Goal: Information Seeking & Learning: Learn about a topic

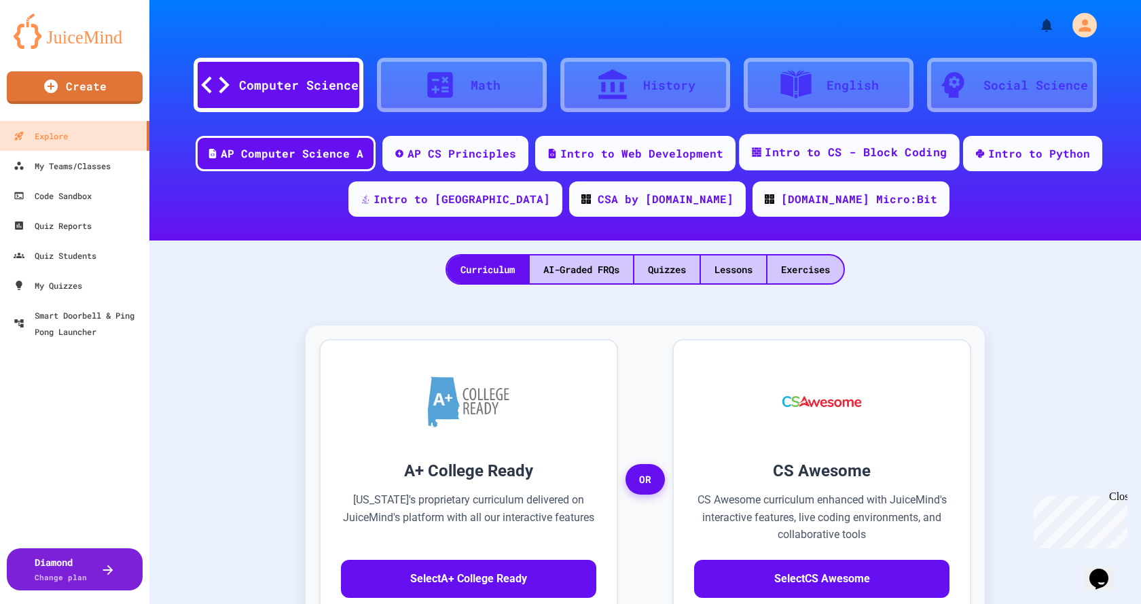
click at [784, 150] on div "Intro to CS - Block Coding" at bounding box center [856, 152] width 182 height 17
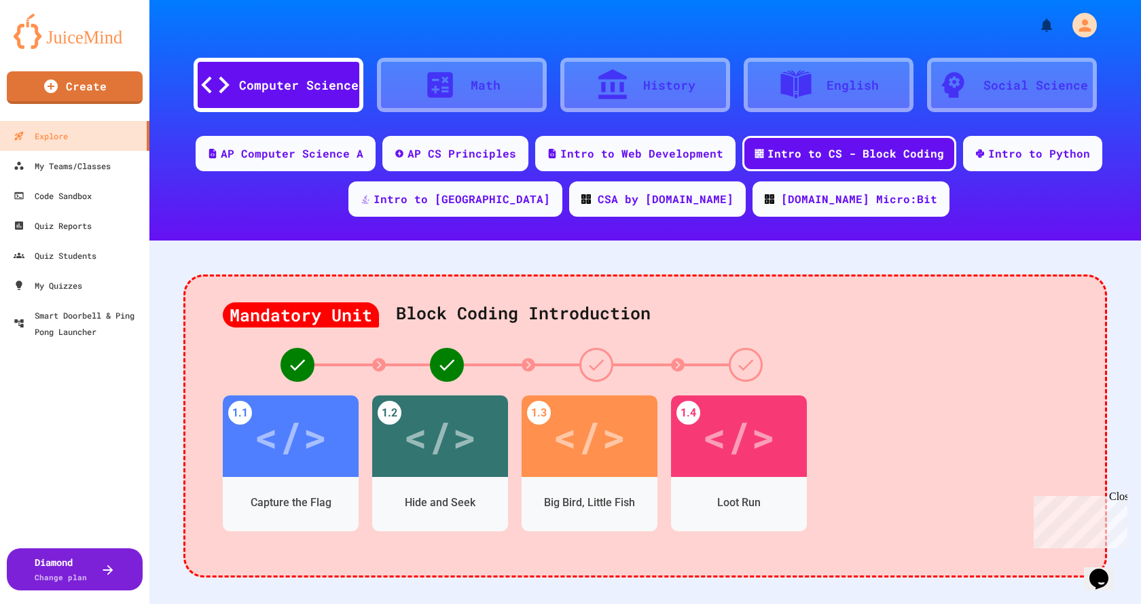
scroll to position [68, 0]
